Goal: Information Seeking & Learning: Learn about a topic

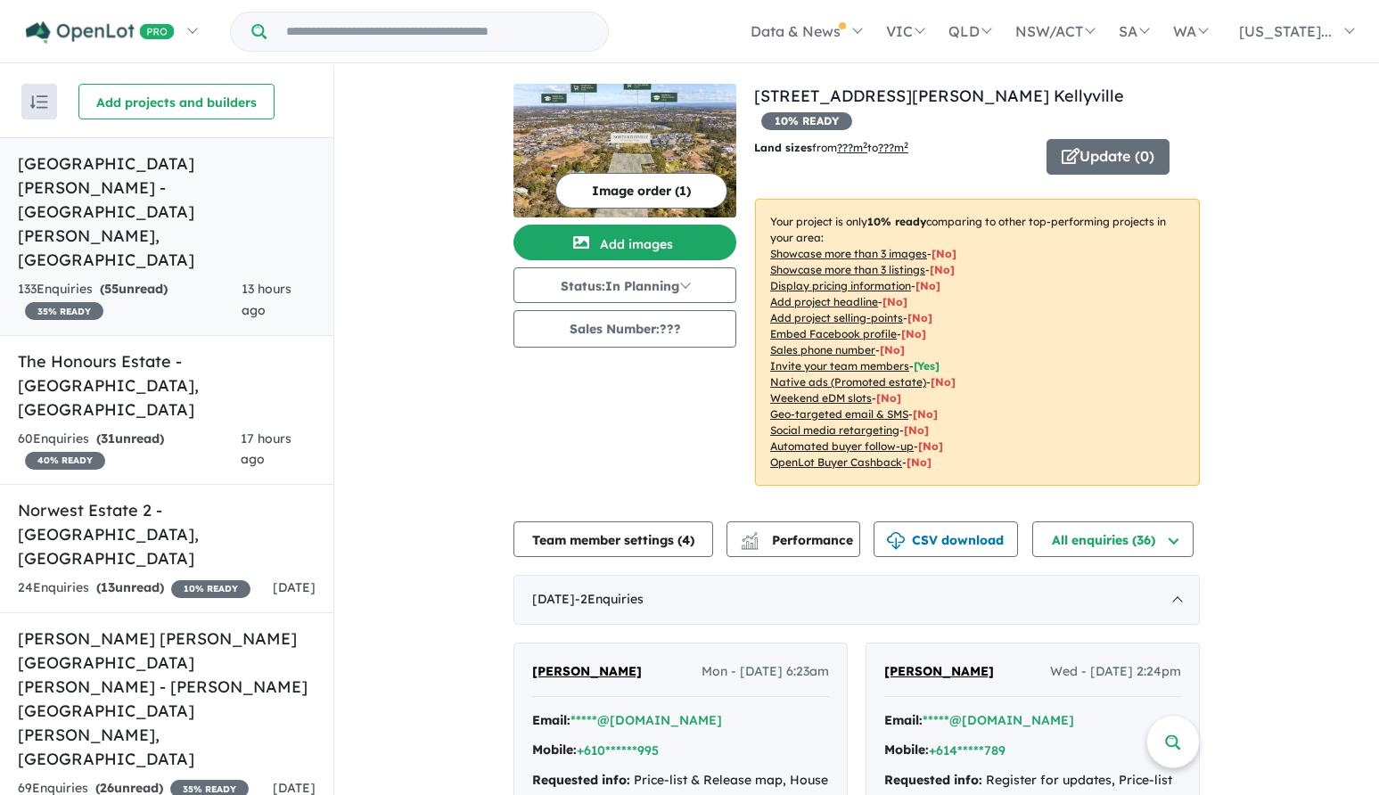
click at [194, 170] on h5 "[GEOGRAPHIC_DATA][PERSON_NAME] - [GEOGRAPHIC_DATA][PERSON_NAME] , [GEOGRAPHIC_D…" at bounding box center [167, 212] width 298 height 120
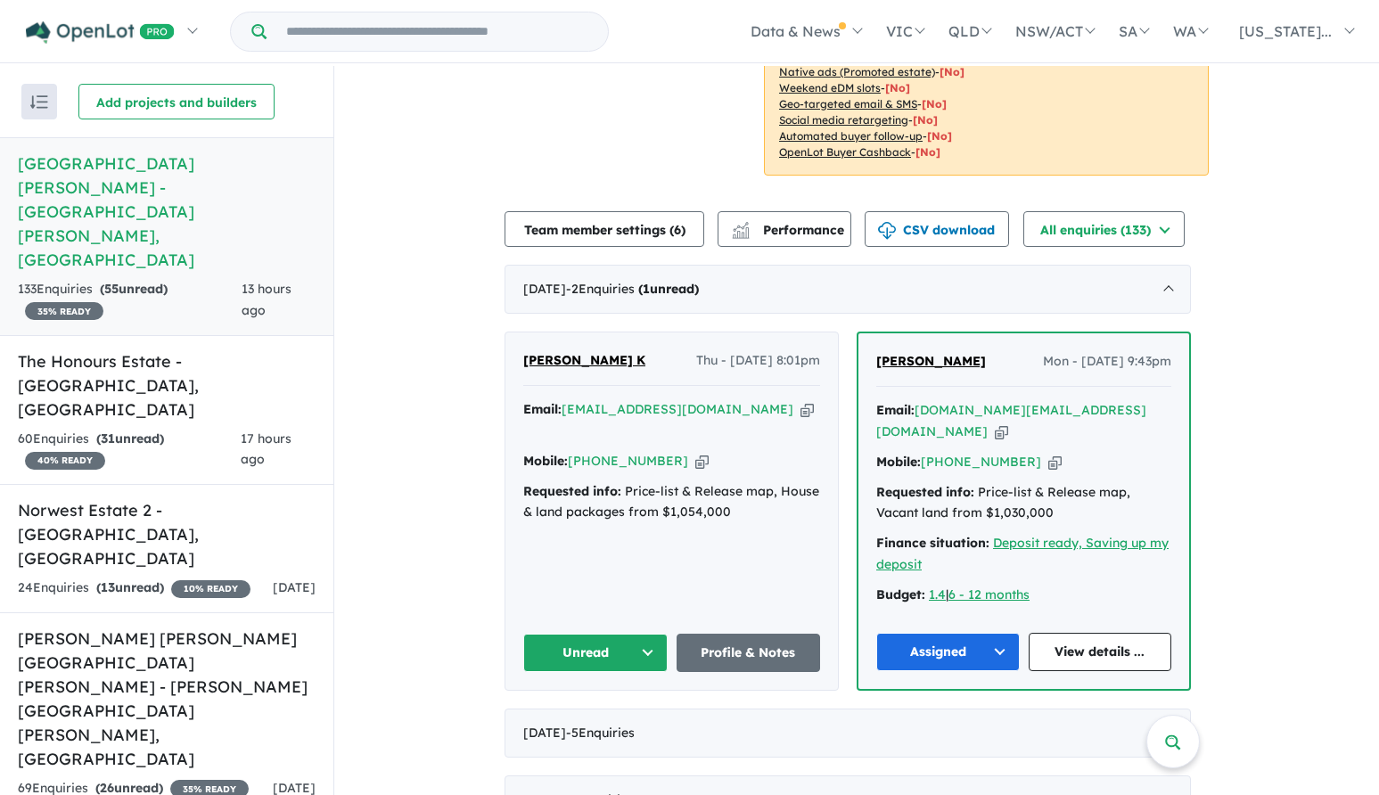
scroll to position [535, 0]
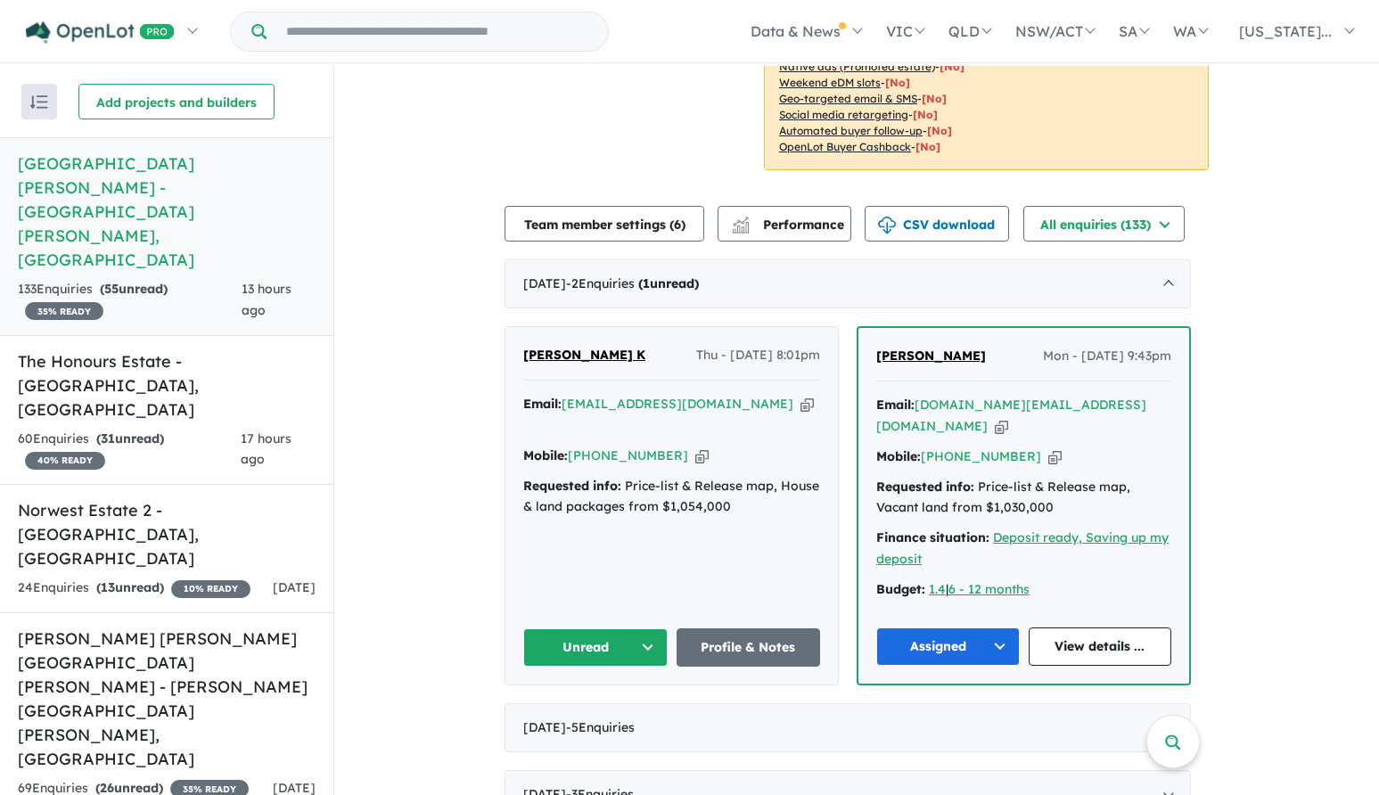
click at [560, 351] on span "[PERSON_NAME] K" at bounding box center [584, 355] width 122 height 16
click at [588, 629] on button "Unread" at bounding box center [595, 648] width 144 height 38
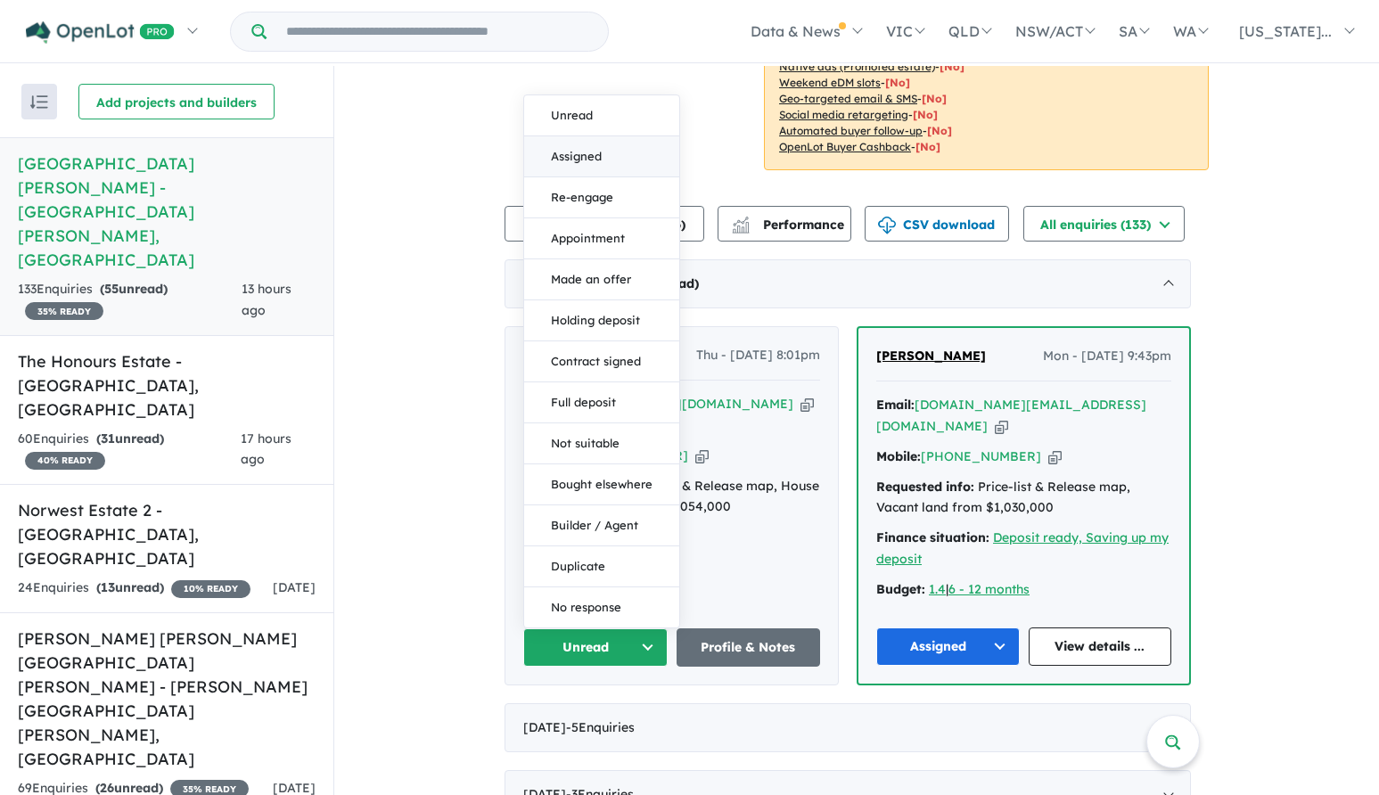
click at [594, 136] on button "Assigned" at bounding box center [601, 156] width 155 height 41
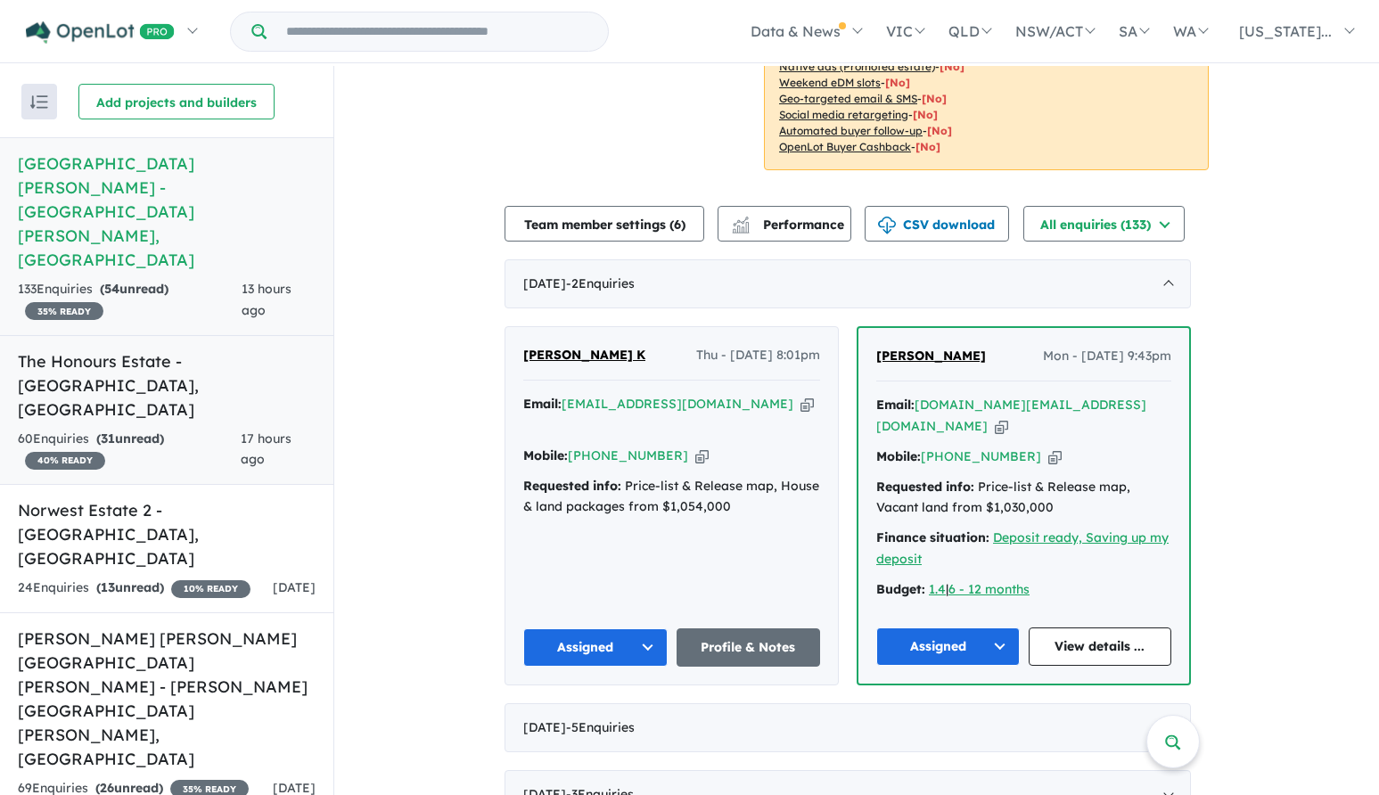
click at [198, 349] on h5 "The Honours Estate - [GEOGRAPHIC_DATA] , [GEOGRAPHIC_DATA]" at bounding box center [167, 385] width 298 height 72
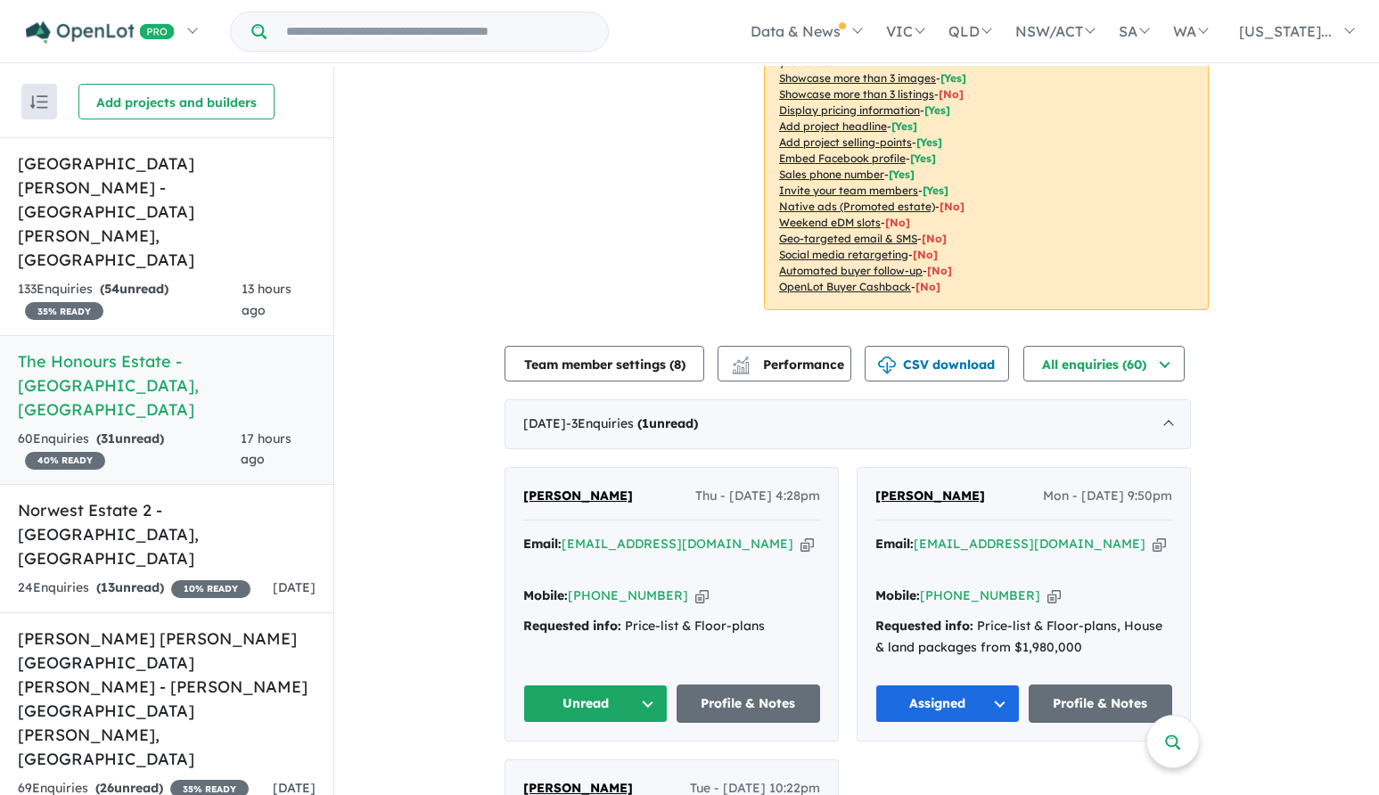
scroll to position [357, 0]
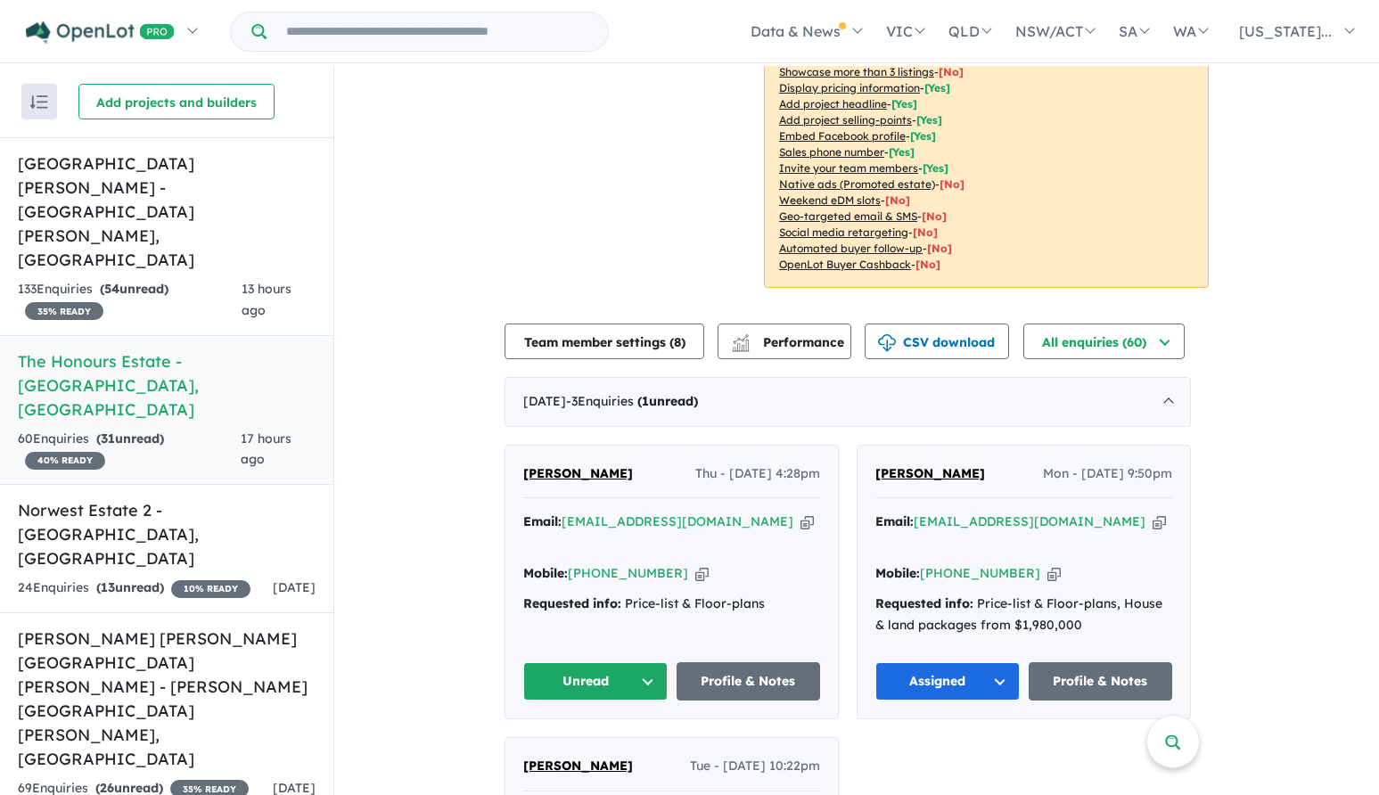
click at [571, 469] on span "[PERSON_NAME]" at bounding box center [578, 473] width 110 height 16
click at [572, 662] on button "Unread" at bounding box center [595, 681] width 144 height 38
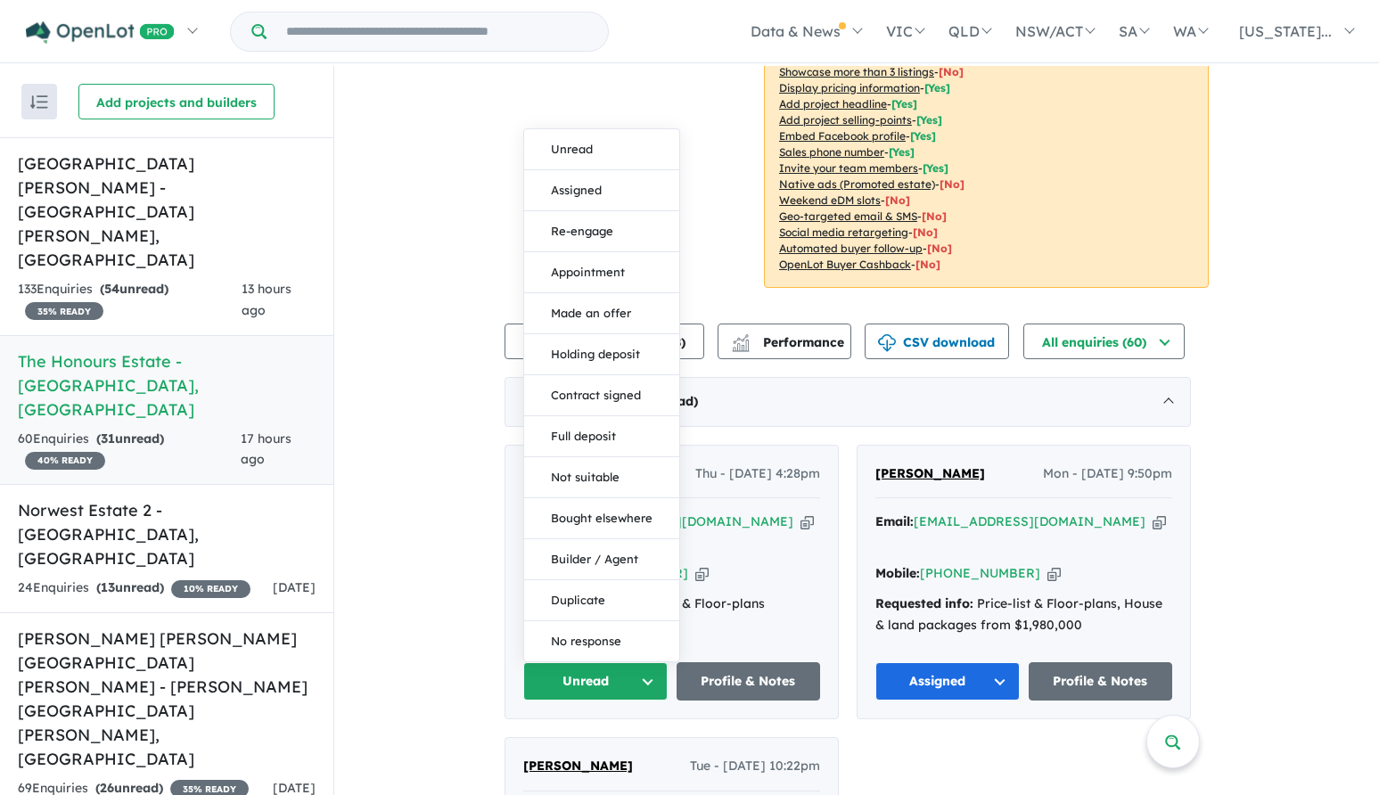
click at [591, 170] on button "Assigned" at bounding box center [601, 190] width 155 height 41
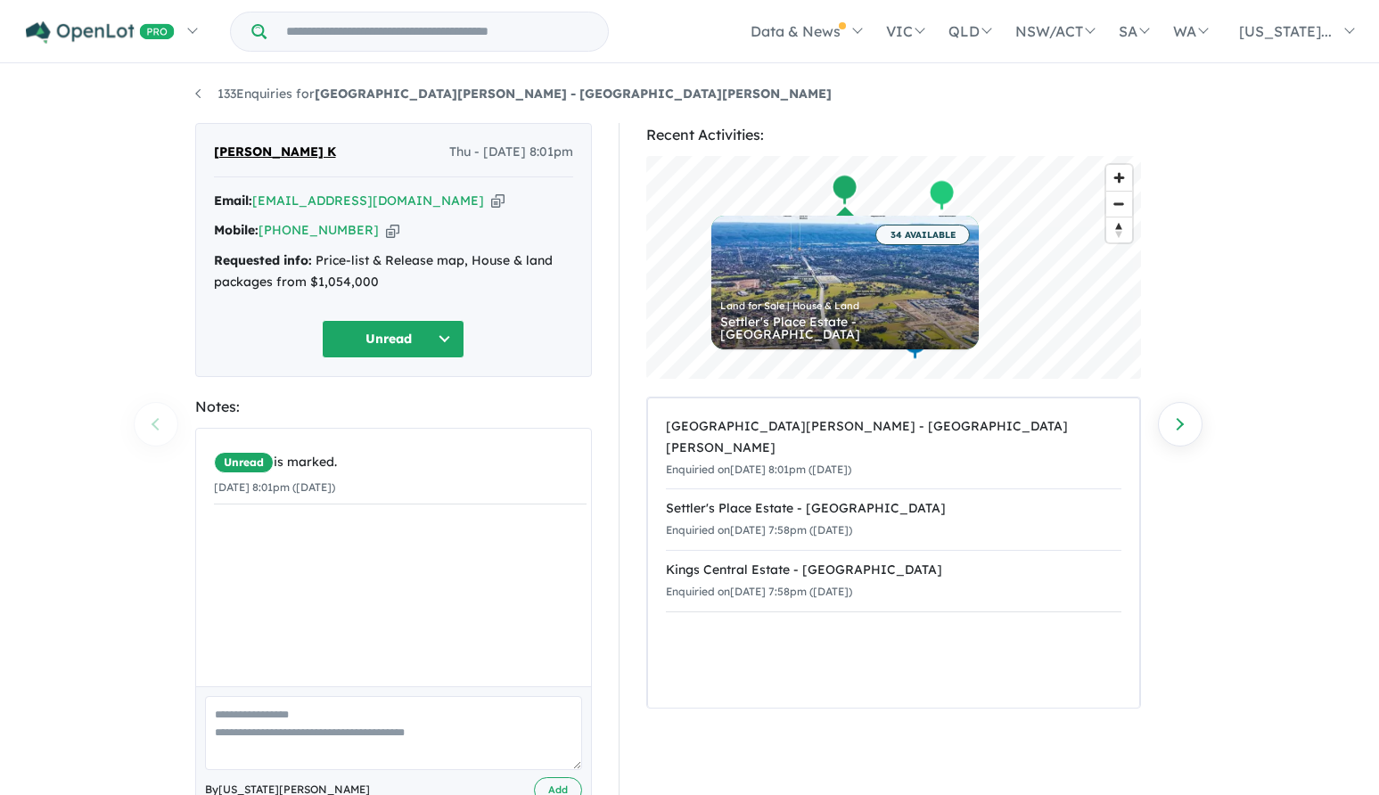
click at [1308, 416] on div "133 Enquiries for Claremont Meadows Estate - Claremont Meadows Previous enquiry…" at bounding box center [689, 432] width 1379 height 732
